Goal: Information Seeking & Learning: Learn about a topic

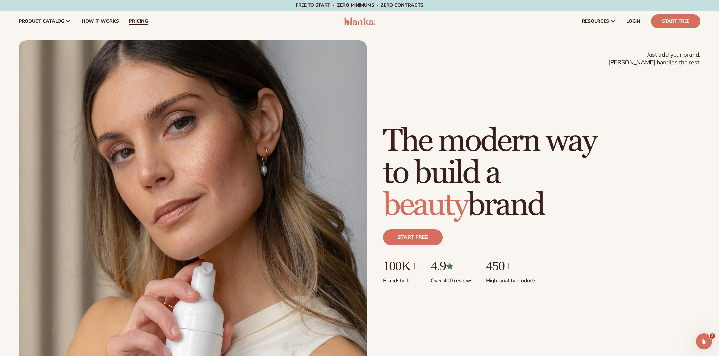
click at [138, 18] on link "pricing" at bounding box center [138, 21] width 29 height 21
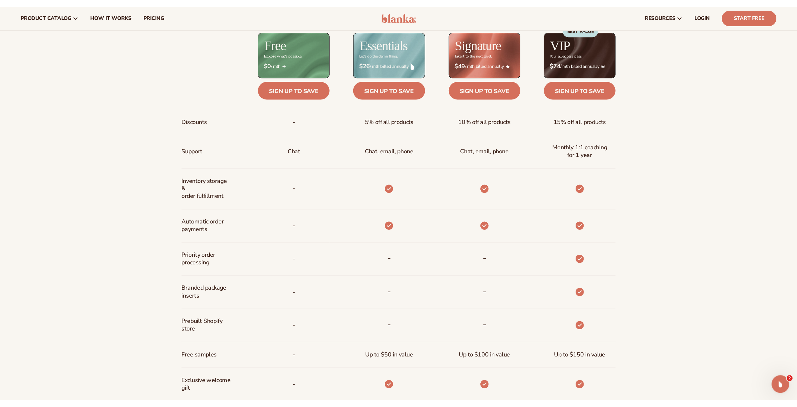
scroll to position [385, 0]
